Goal: Task Accomplishment & Management: Use online tool/utility

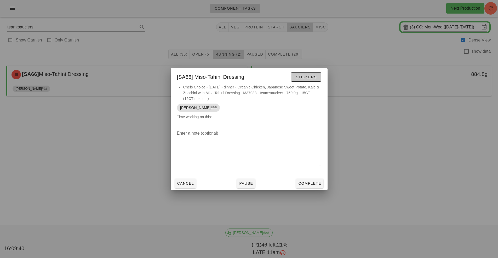
click at [308, 75] on span "Stickers" at bounding box center [305, 77] width 21 height 4
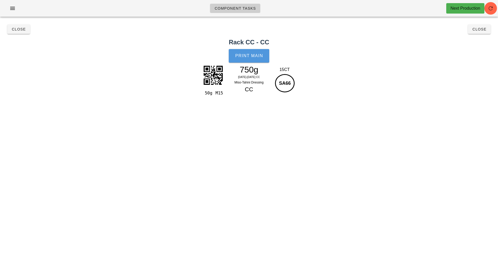
click at [255, 57] on span "Print Main" at bounding box center [249, 56] width 28 height 5
click at [18, 30] on span "Close" at bounding box center [18, 29] width 14 height 4
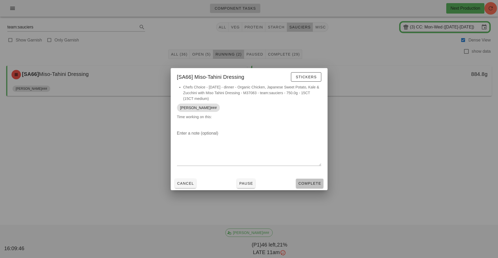
click at [312, 183] on span "Complete" at bounding box center [309, 184] width 23 height 4
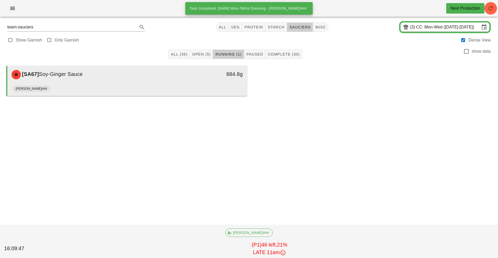
click at [200, 82] on div "884.8g" at bounding box center [215, 75] width 59 height 16
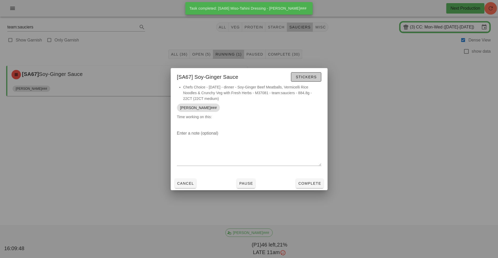
click at [313, 79] on span "Stickers" at bounding box center [305, 77] width 21 height 4
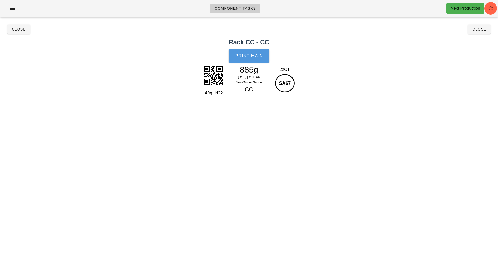
click at [257, 62] on button "Print Main" at bounding box center [249, 56] width 40 height 14
click at [22, 33] on button "Close" at bounding box center [18, 29] width 23 height 9
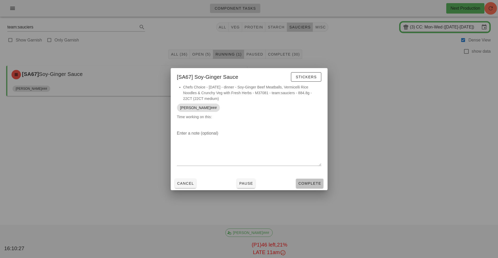
click at [305, 182] on span "Complete" at bounding box center [309, 184] width 23 height 4
